Goal: Task Accomplishment & Management: Manage account settings

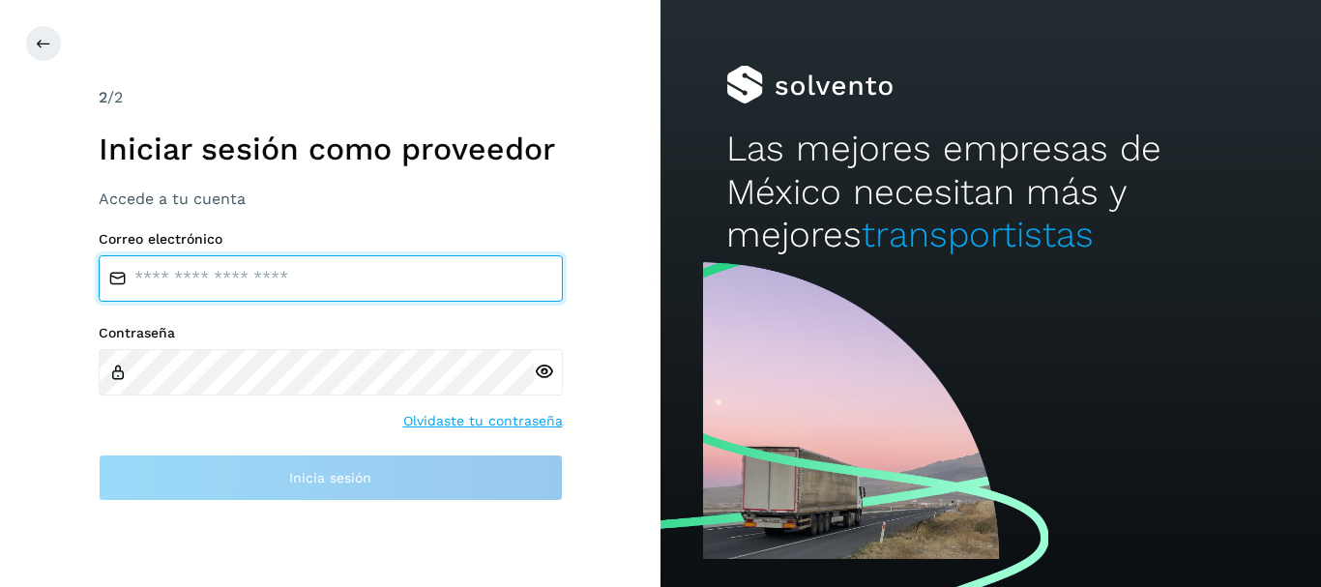
click at [260, 264] on input "email" at bounding box center [331, 278] width 464 height 46
type input "*"
type input "**********"
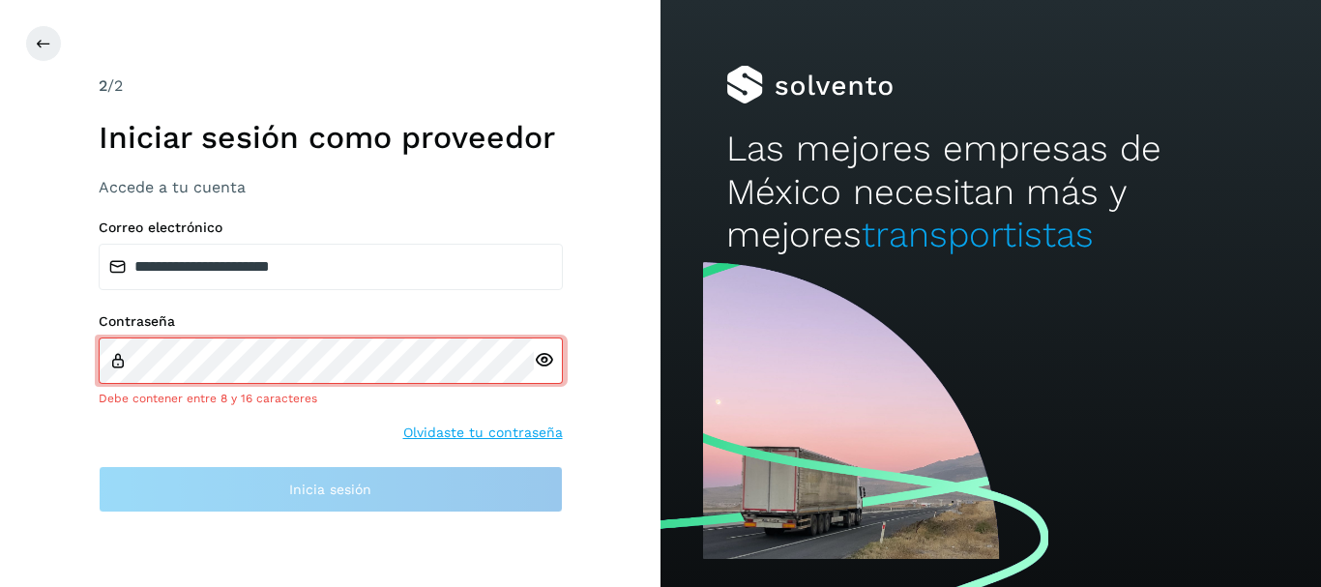
click at [544, 368] on icon at bounding box center [544, 360] width 20 height 20
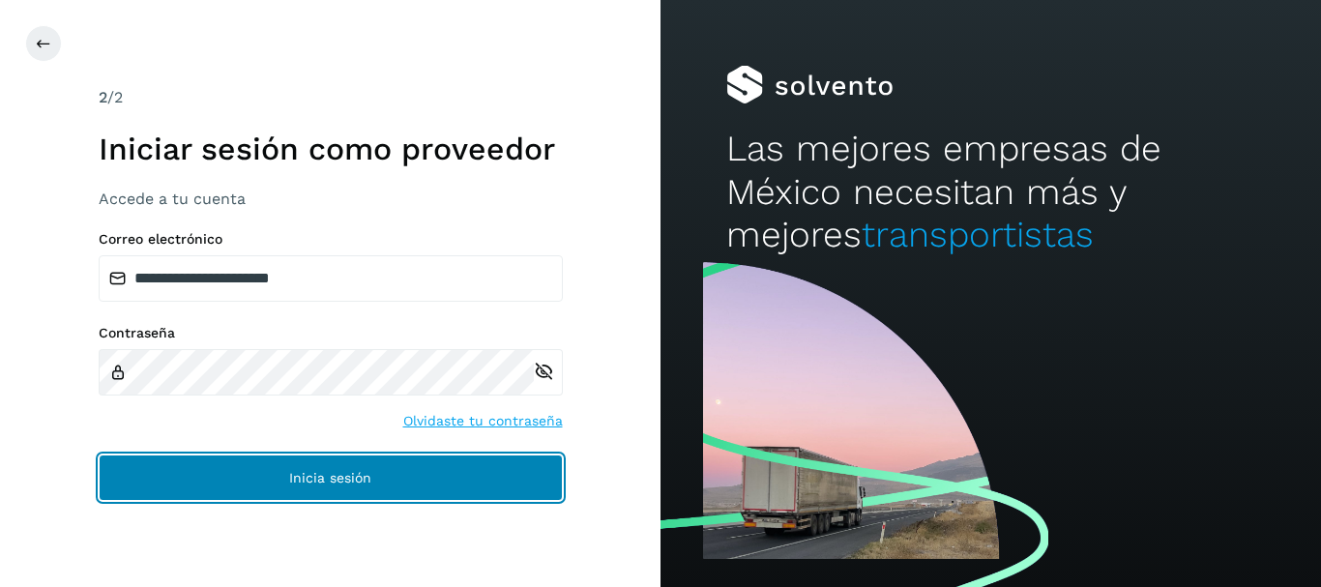
click at [314, 471] on span "Inicia sesión" at bounding box center [330, 478] width 82 height 14
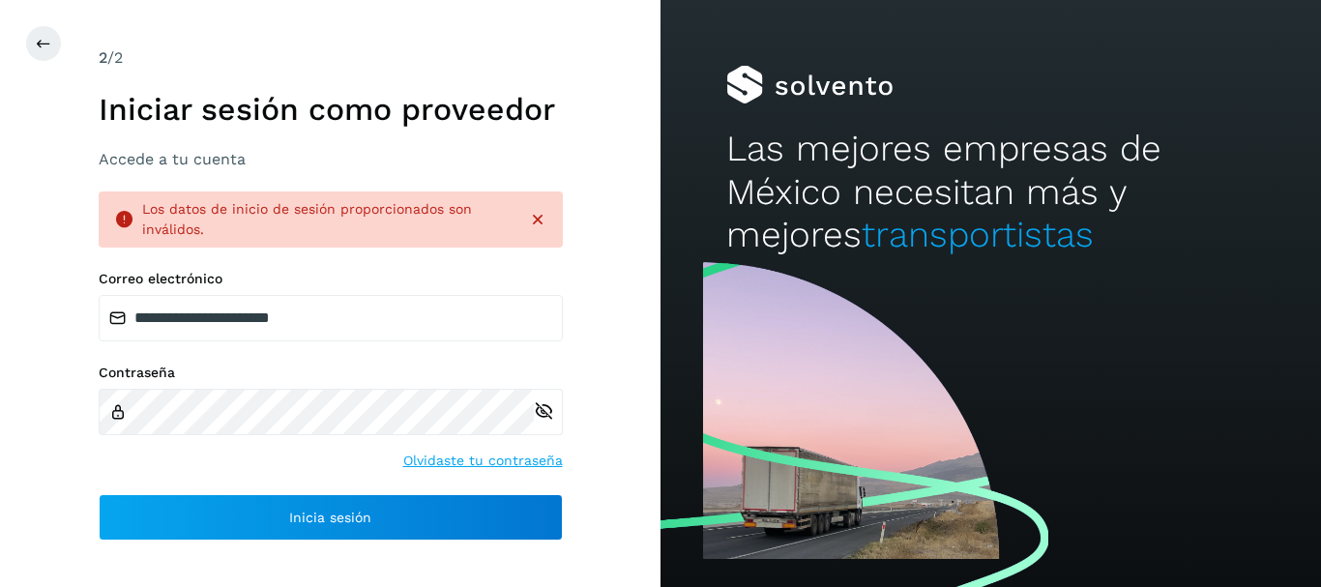
click at [541, 416] on icon at bounding box center [544, 411] width 20 height 20
click at [503, 464] on link "Olvidaste tu contraseña" at bounding box center [483, 461] width 160 height 20
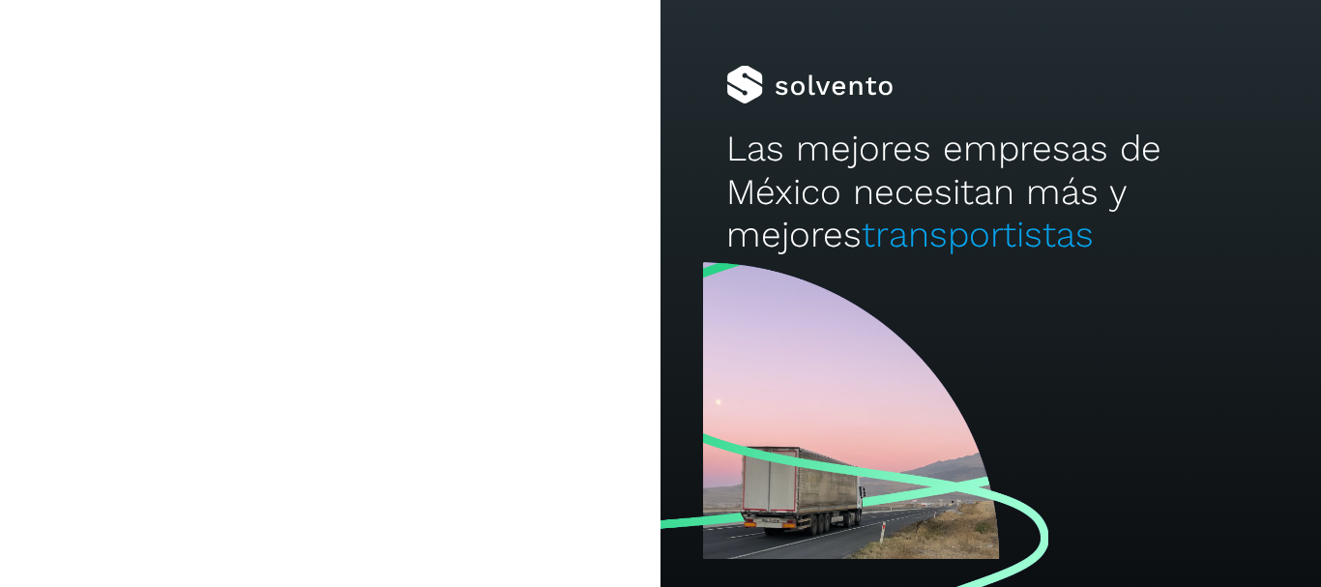
click at [503, 464] on link "Olvidaste tu contraseña" at bounding box center [483, 461] width 160 height 20
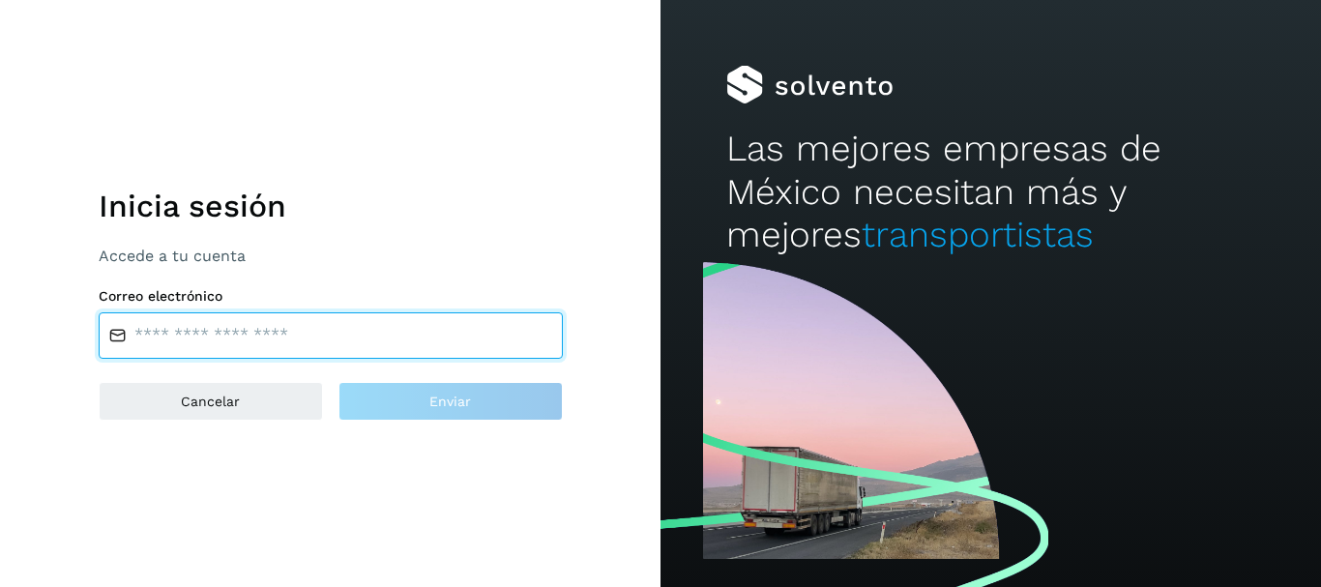
click at [367, 342] on input "email" at bounding box center [331, 335] width 464 height 46
type input "**********"
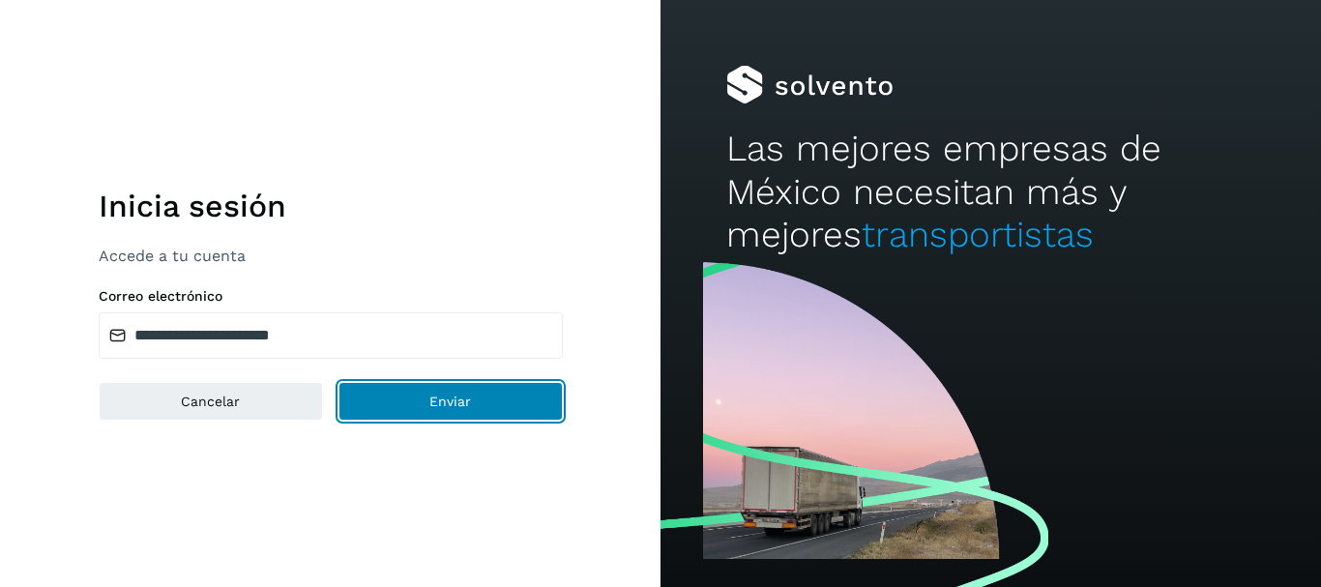
click at [397, 395] on button "Enviar" at bounding box center [450, 401] width 224 height 39
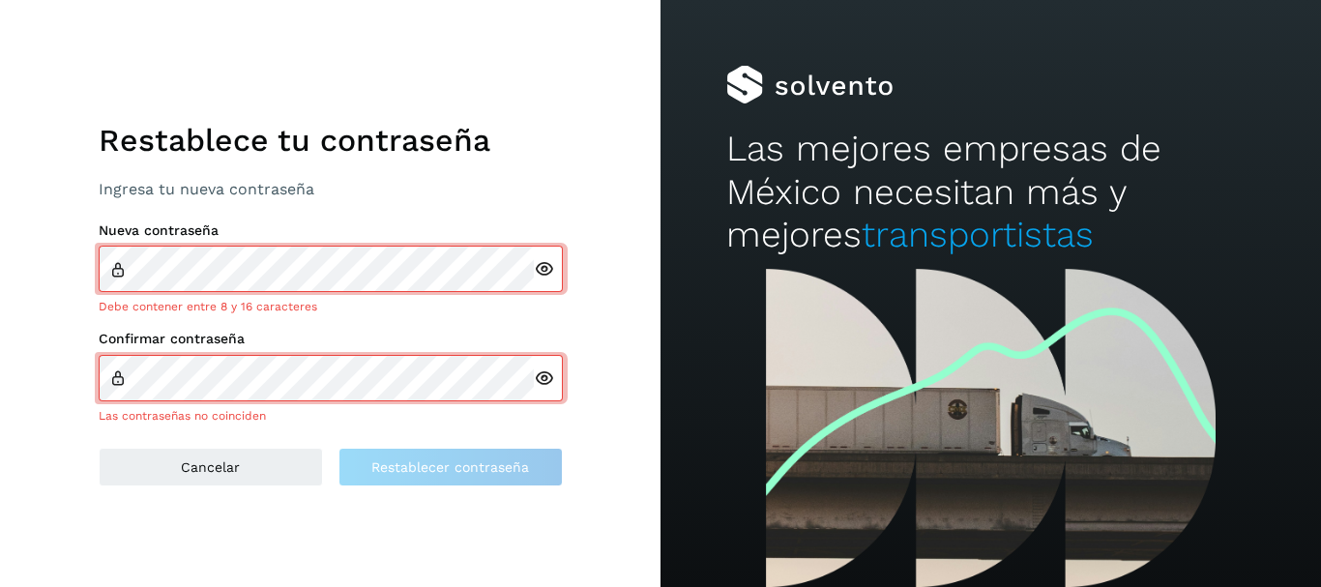
click at [542, 279] on icon at bounding box center [544, 269] width 20 height 20
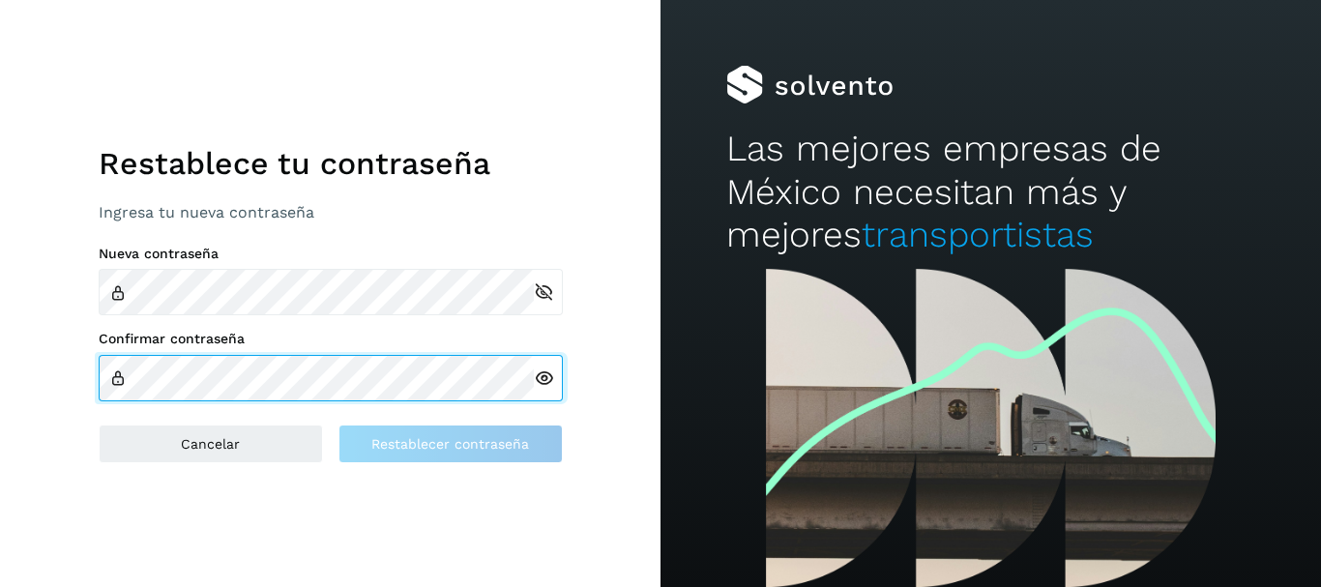
click at [213, 350] on div "Confirmar contraseña" at bounding box center [331, 366] width 464 height 71
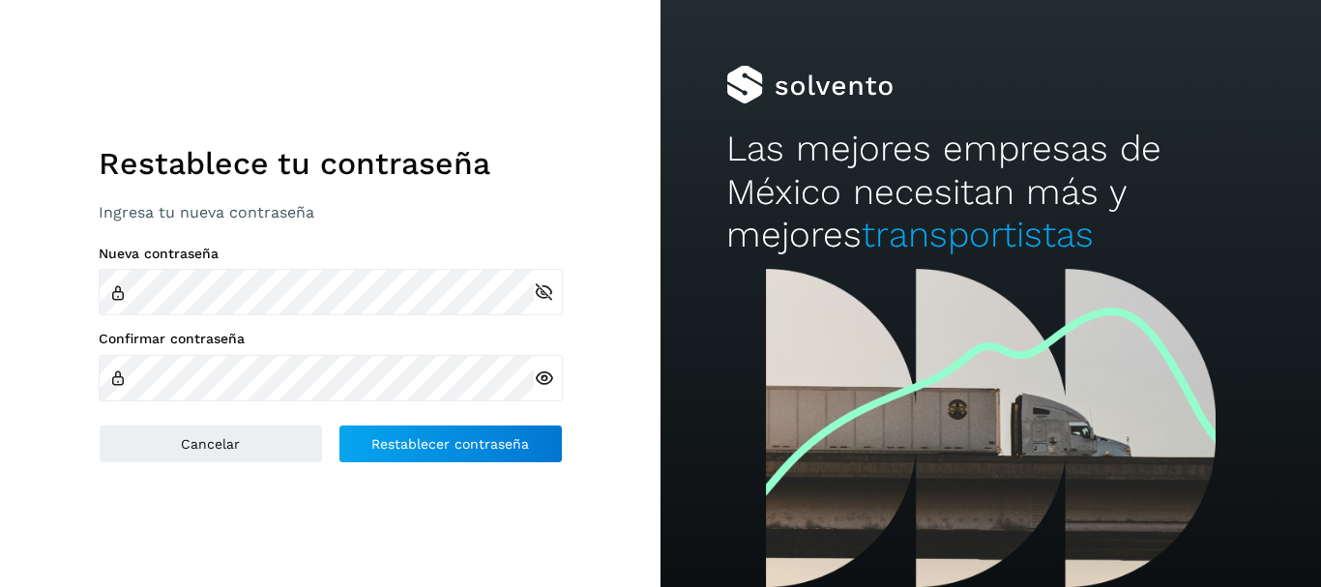
click at [542, 375] on icon at bounding box center [544, 378] width 20 height 20
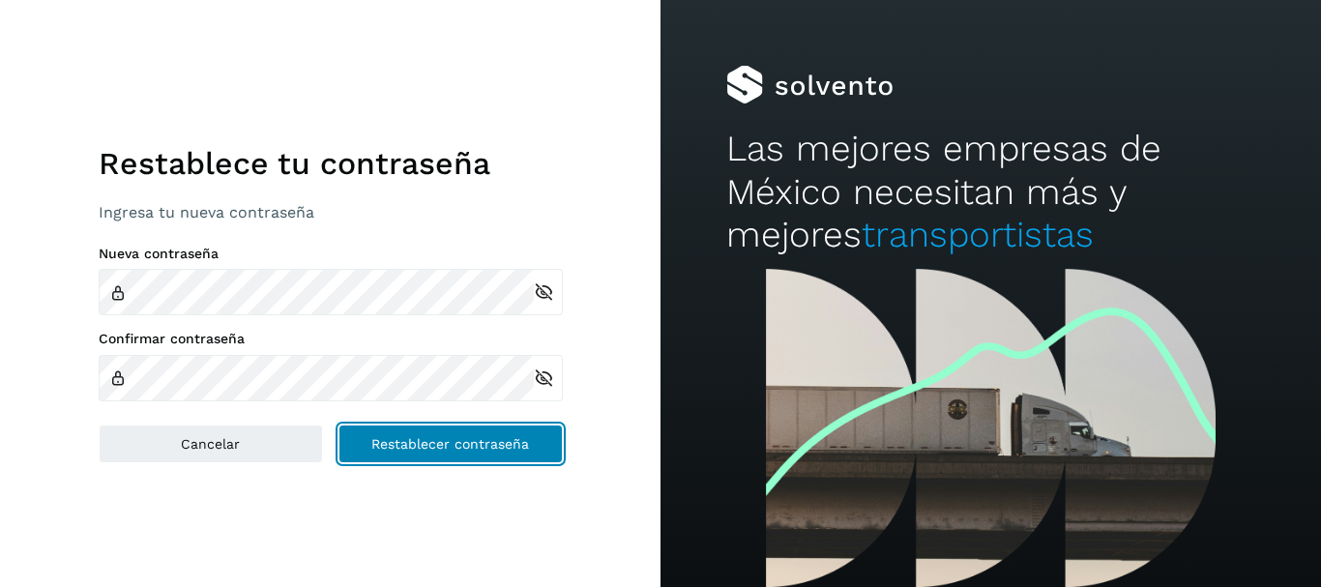
click at [490, 430] on button "Restablecer contraseña" at bounding box center [450, 444] width 224 height 39
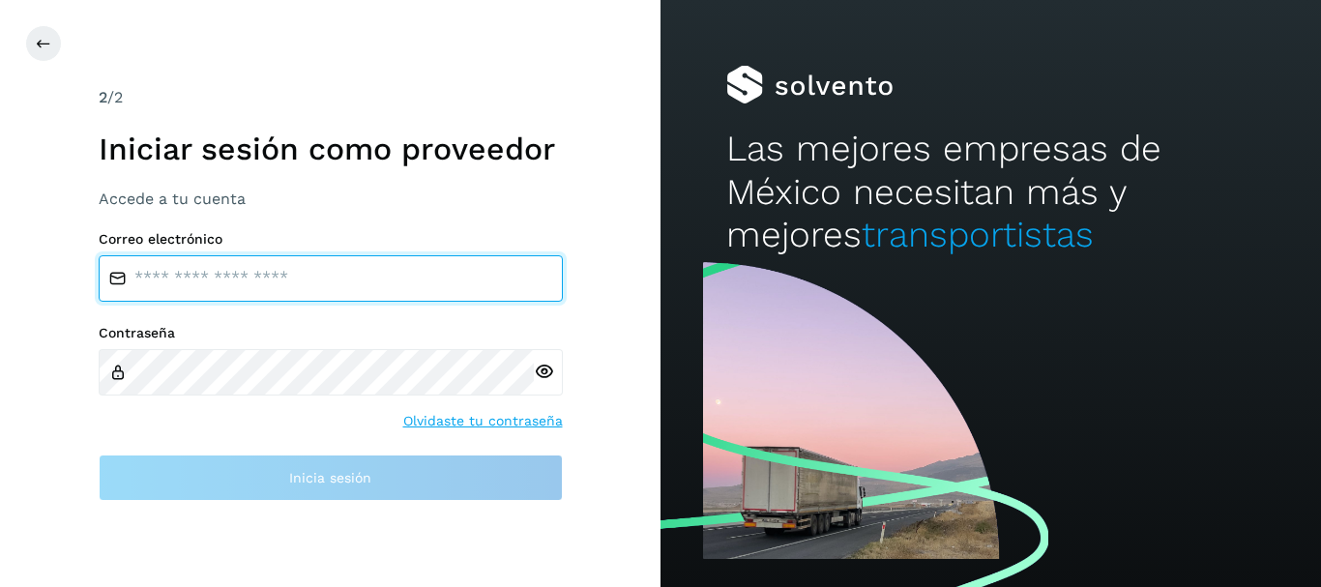
click at [165, 285] on input "email" at bounding box center [331, 278] width 464 height 46
type input "**********"
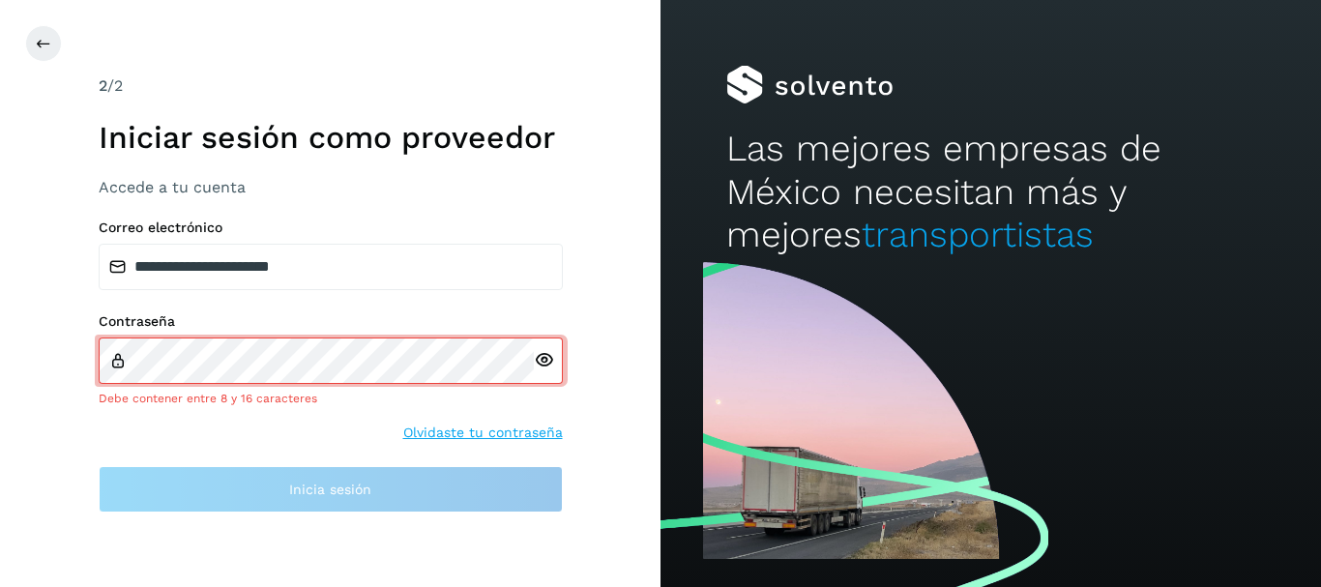
click at [544, 369] on icon at bounding box center [544, 360] width 20 height 20
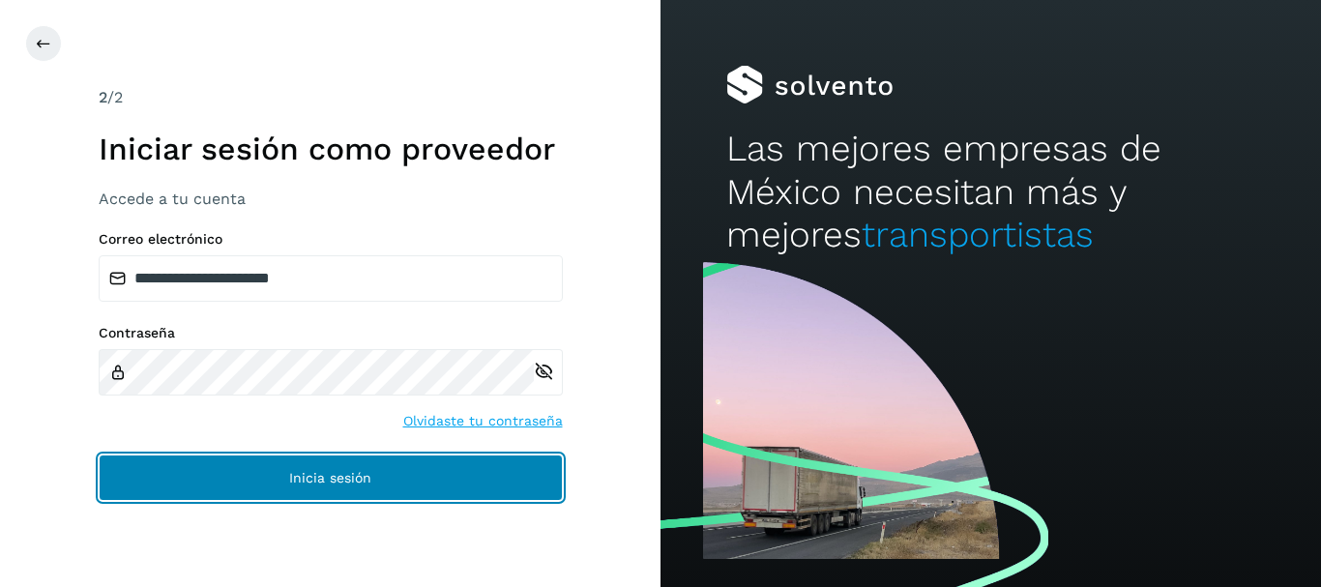
click at [410, 462] on button "Inicia sesión" at bounding box center [331, 478] width 464 height 46
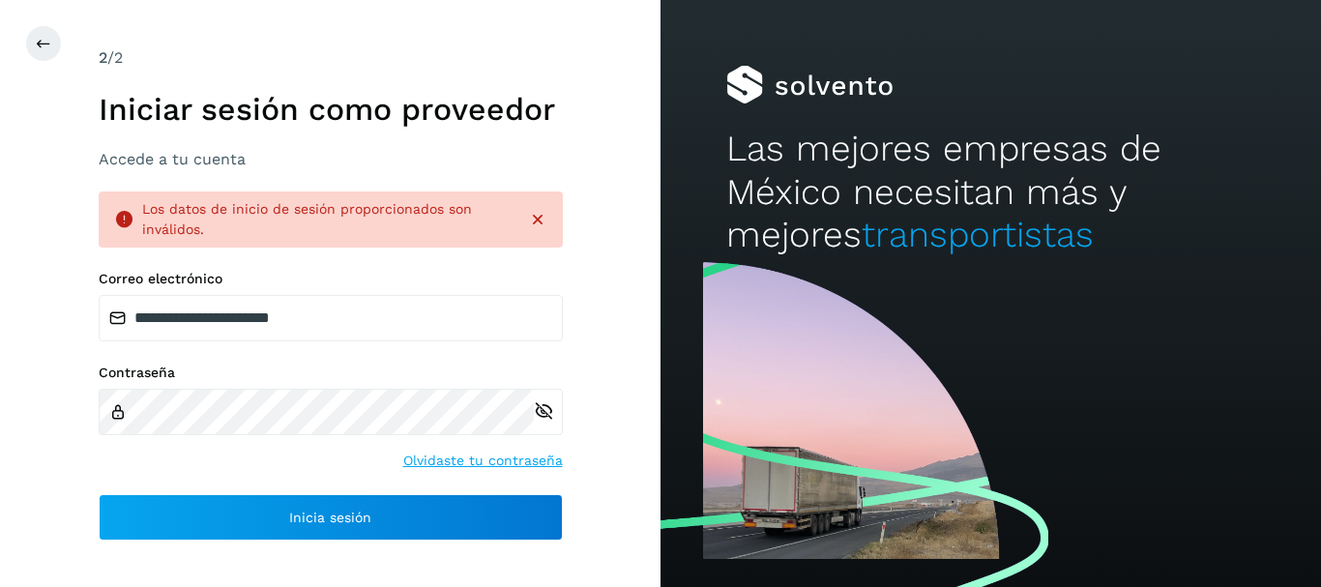
click at [542, 405] on icon at bounding box center [544, 411] width 20 height 20
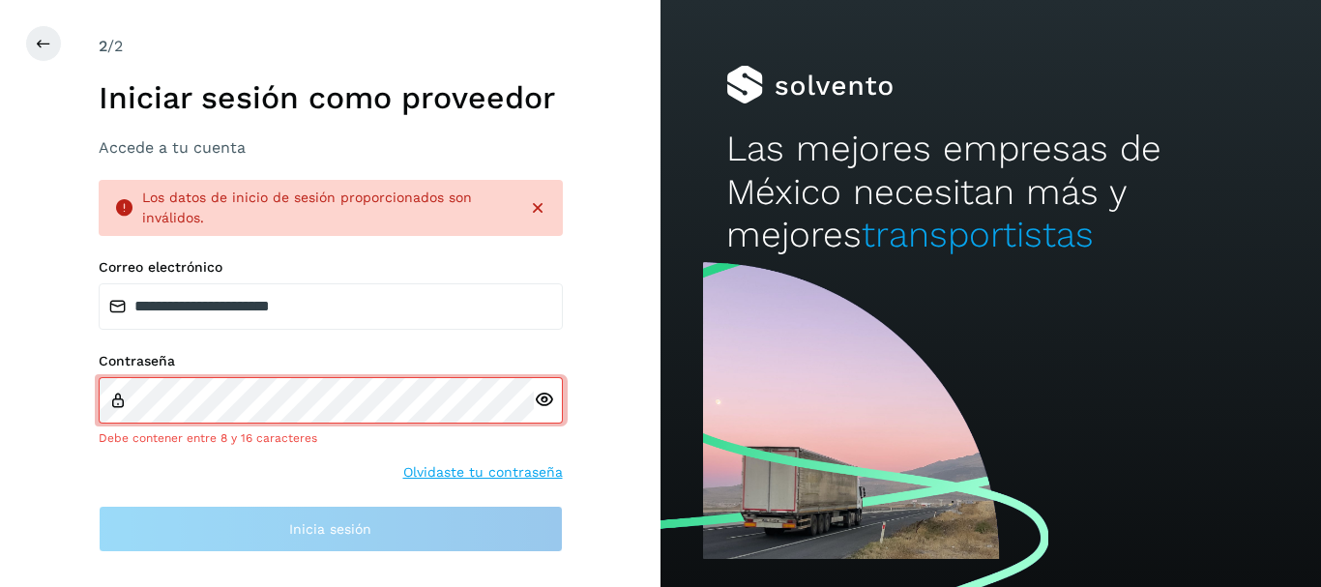
click at [545, 407] on icon at bounding box center [544, 400] width 20 height 20
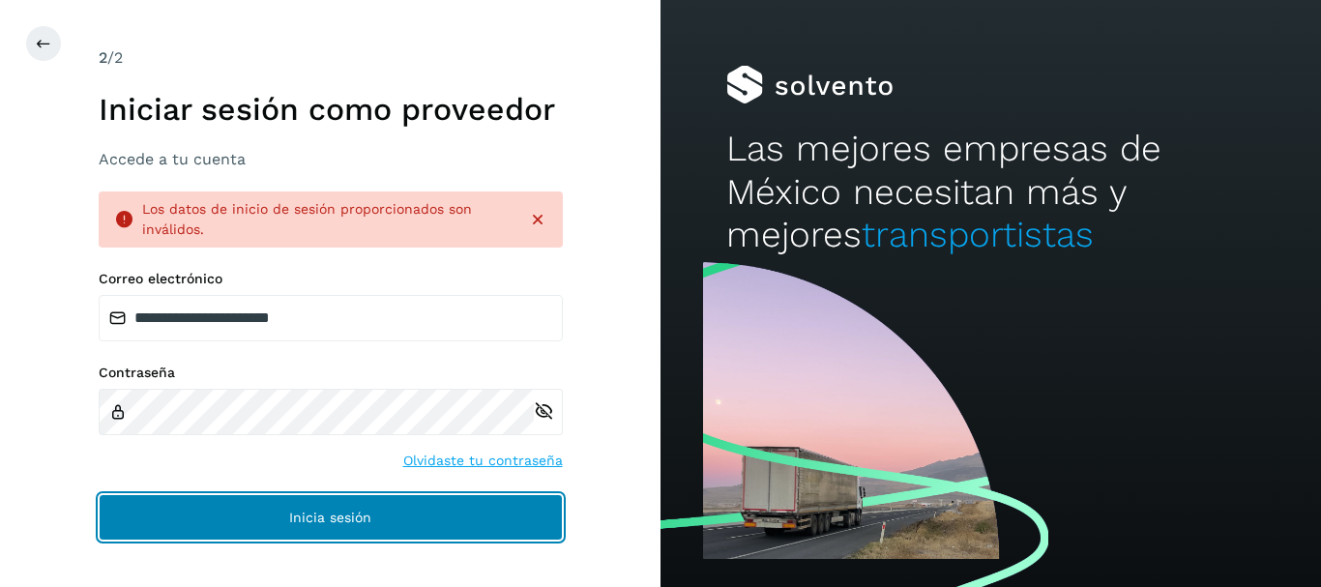
click at [379, 504] on button "Inicia sesión" at bounding box center [331, 517] width 464 height 46
